Goal: Information Seeking & Learning: Learn about a topic

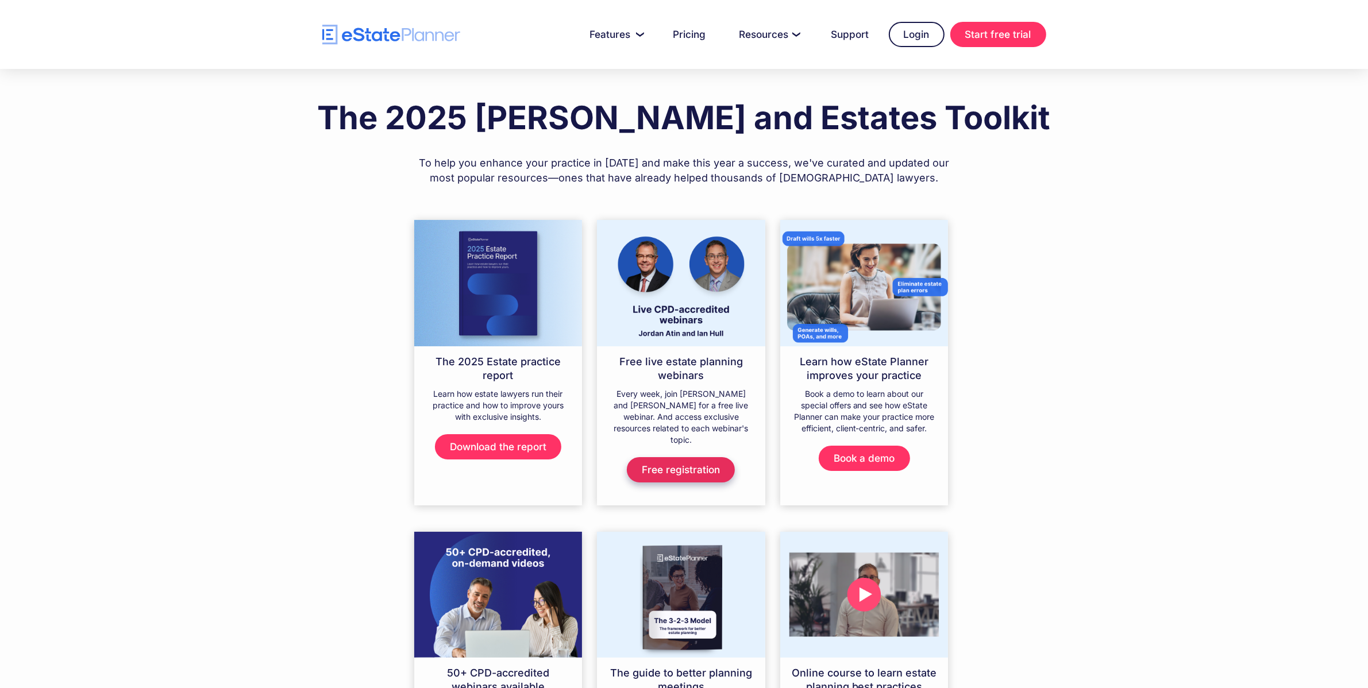
click at [679, 457] on link "Free registration" at bounding box center [681, 469] width 108 height 25
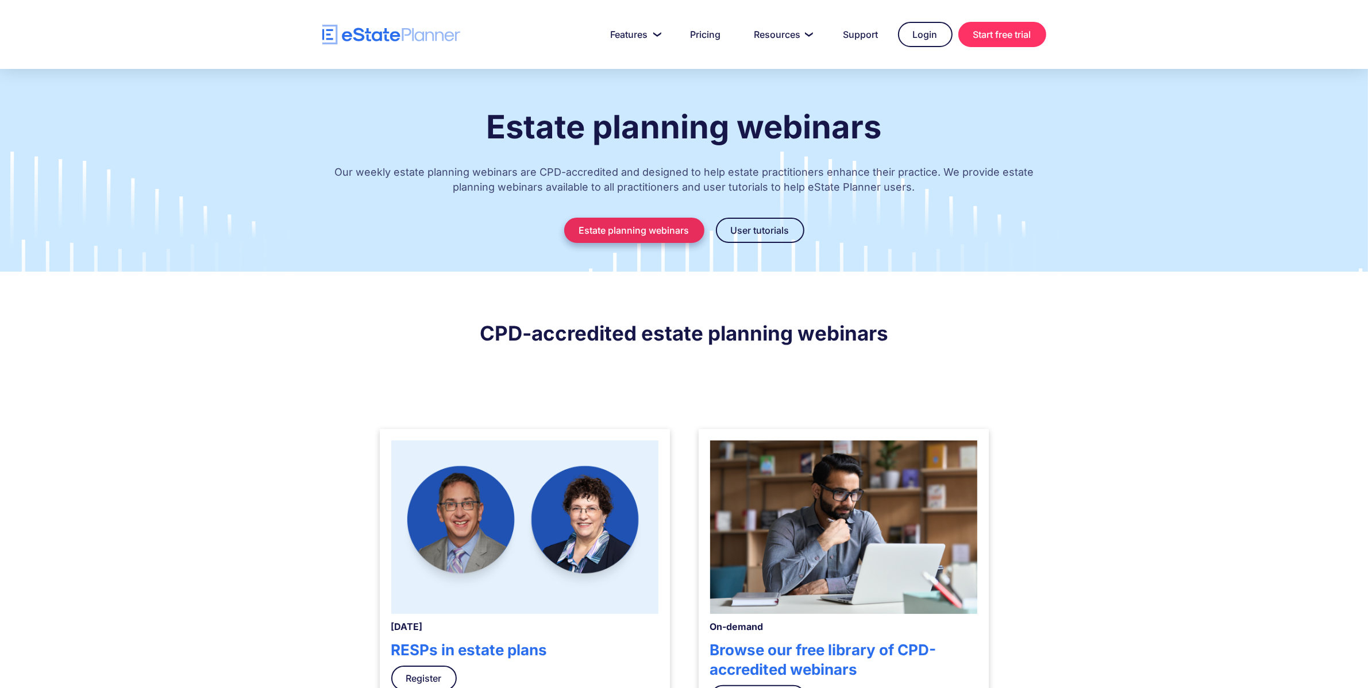
click at [643, 227] on link "Estate planning webinars" at bounding box center [634, 230] width 140 height 25
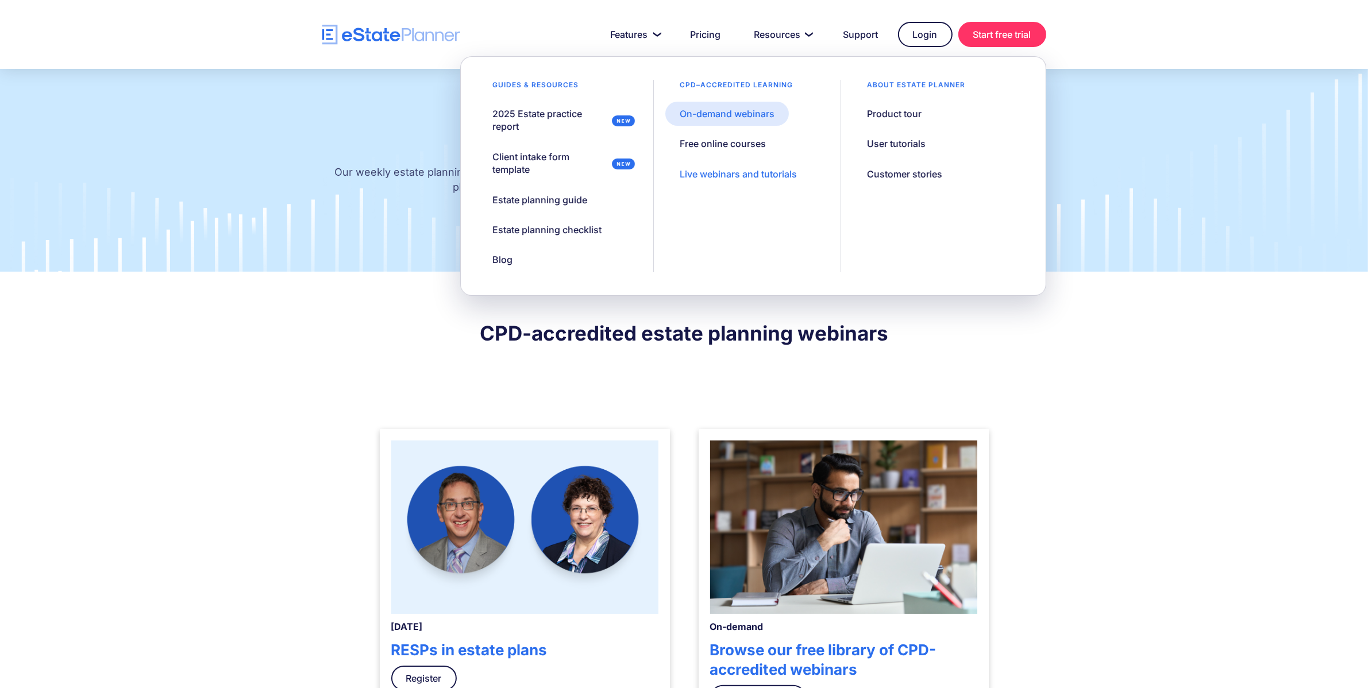
click at [747, 114] on div "On-demand webinars" at bounding box center [727, 113] width 95 height 13
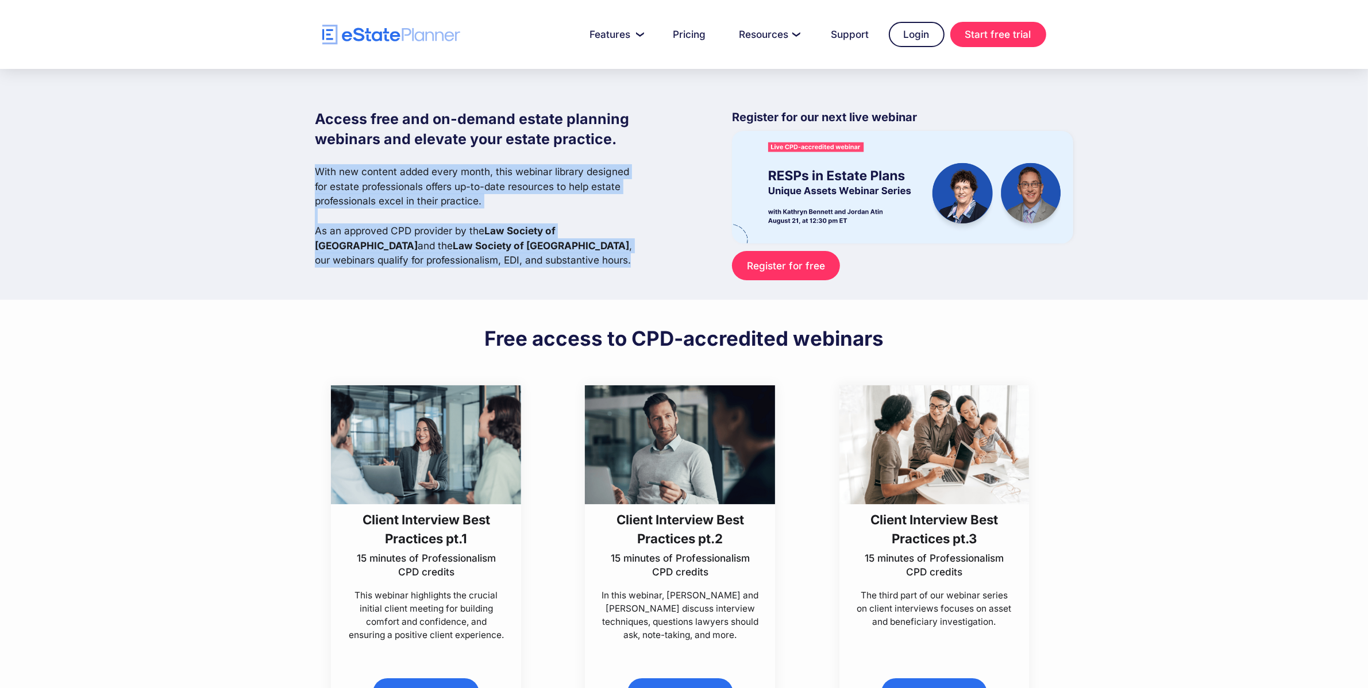
drag, startPoint x: 520, startPoint y: 263, endPoint x: 312, endPoint y: 171, distance: 227.3
click at [312, 171] on div "Access free and on-demand estate planning webinars and elevate your estate prac…" at bounding box center [684, 184] width 1368 height 231
copy p "With new content added every month, this webinar library designed for estate pr…"
